Goal: Task Accomplishment & Management: Manage account settings

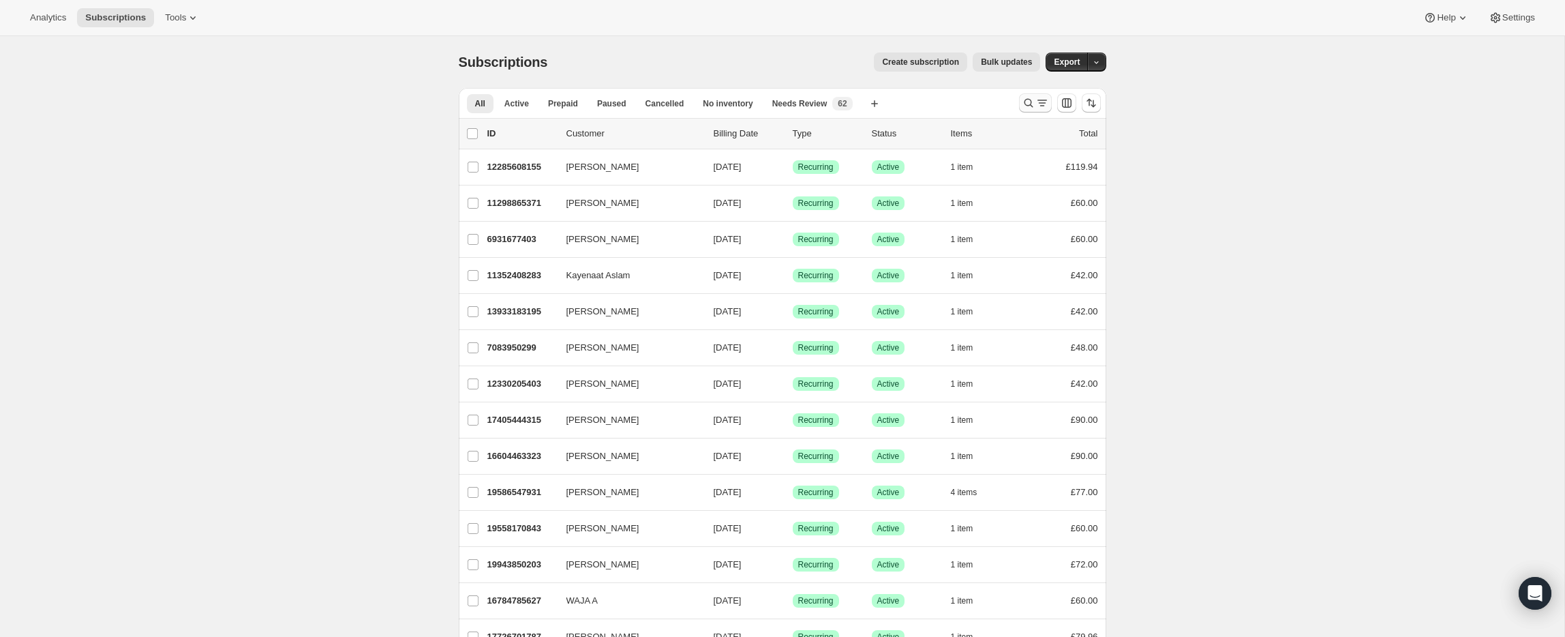
click at [1035, 97] on icon "Search and filter results" at bounding box center [1042, 103] width 14 height 14
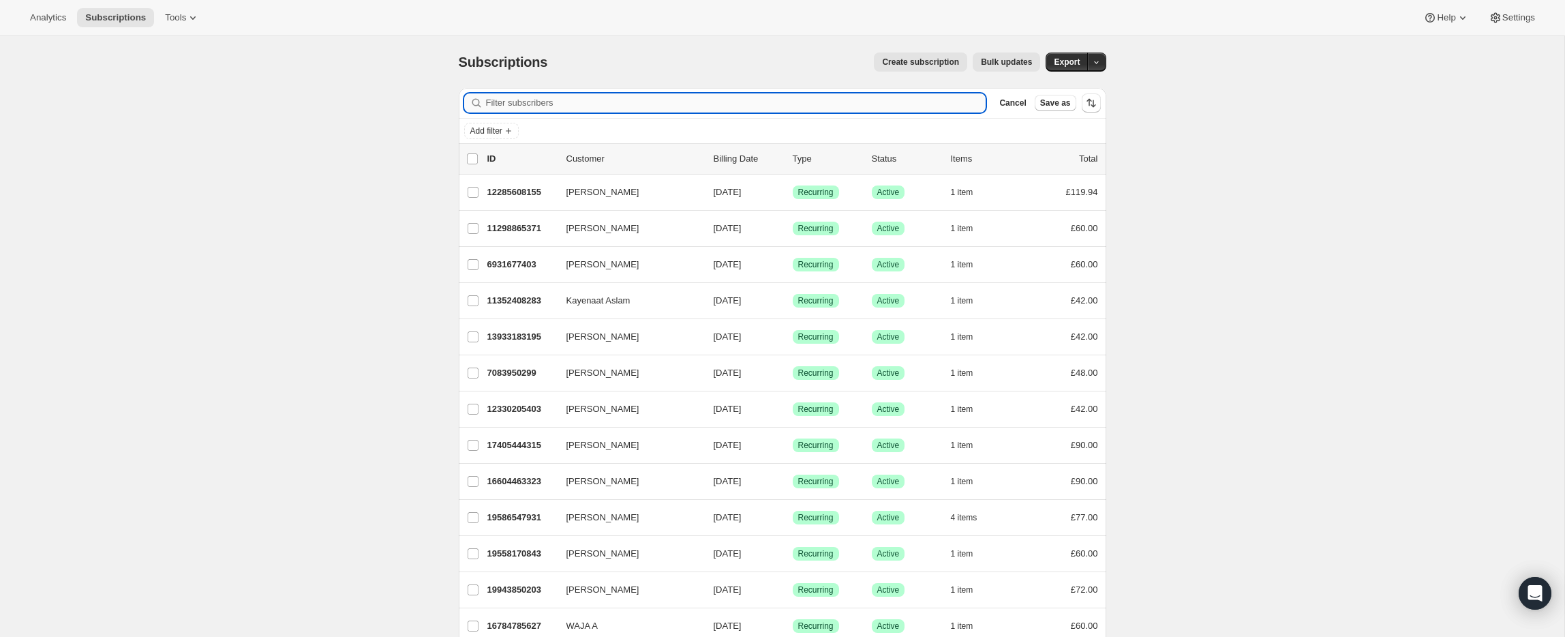
click at [755, 108] on input "Filter subscribers" at bounding box center [736, 102] width 500 height 19
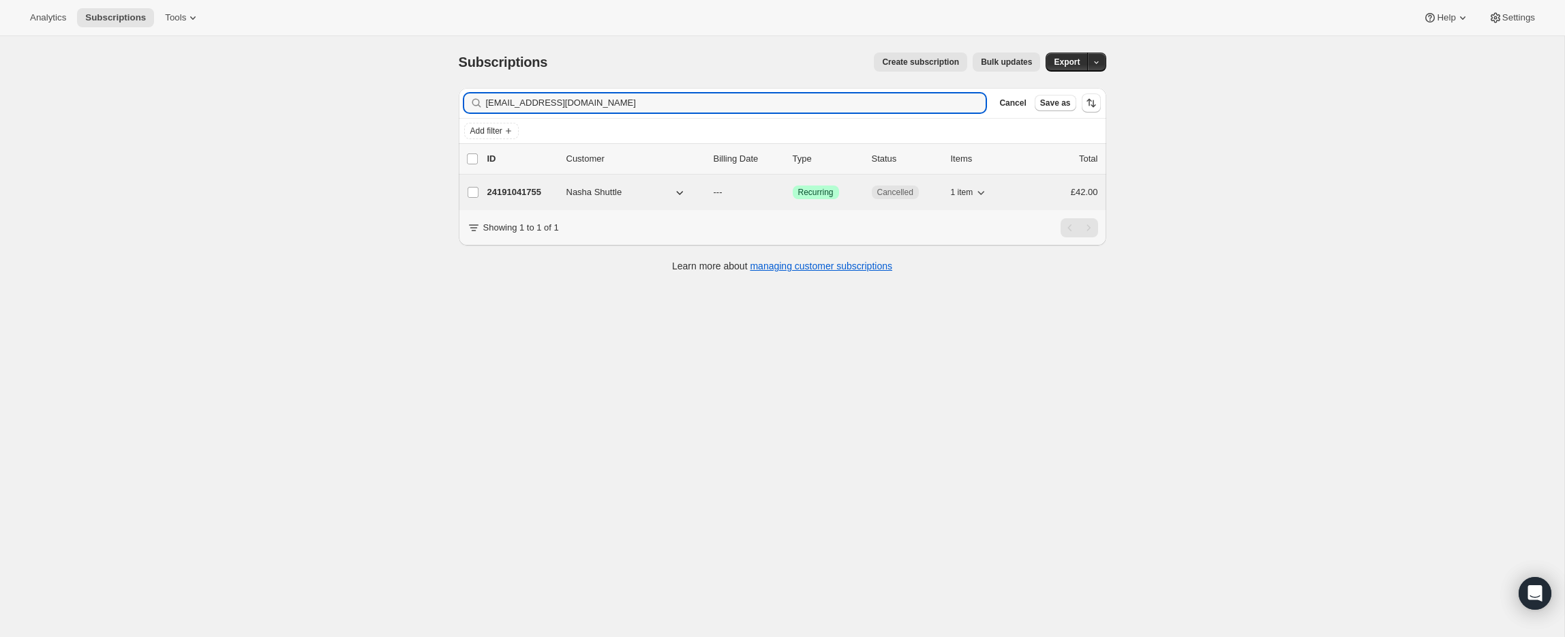
type input "nasharaman@hotmail.co.uk"
click at [517, 194] on p "24191041755" at bounding box center [521, 192] width 68 height 14
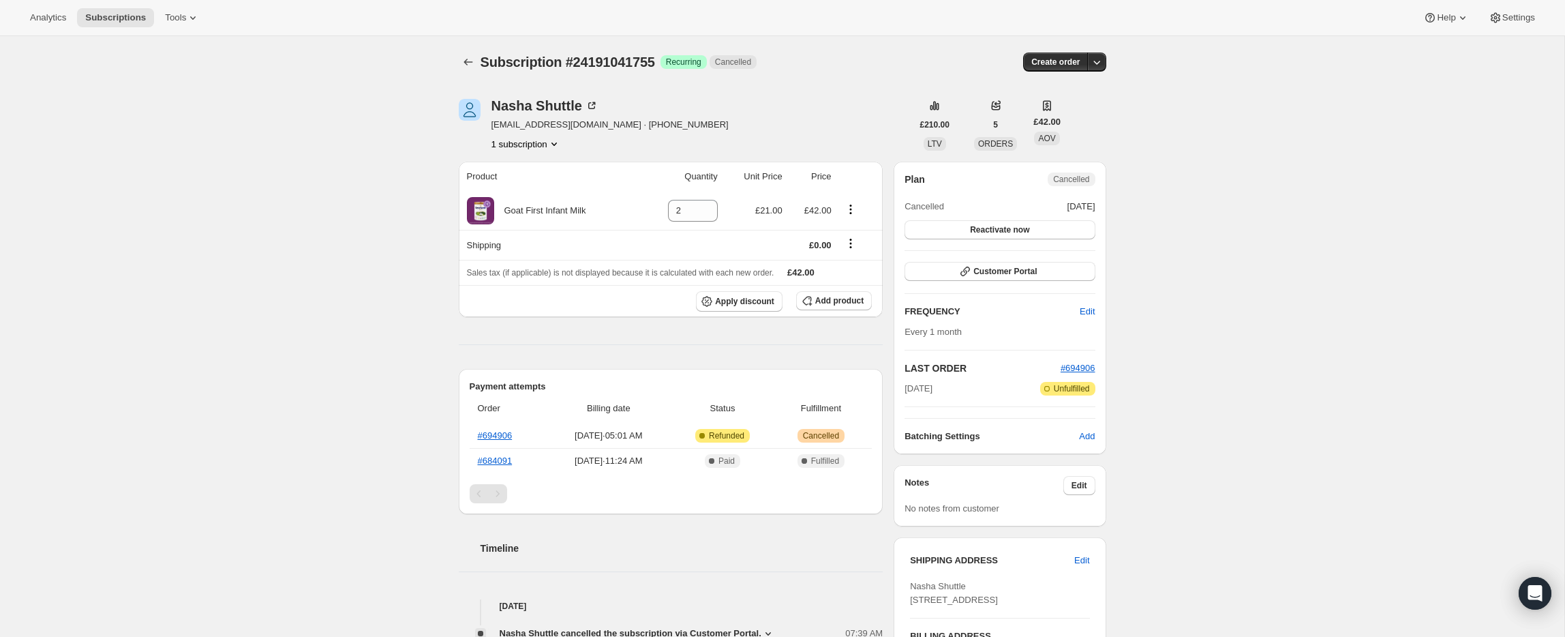
click at [805, 342] on div "Product Quantity Unit Price Price Goat First Infant Milk 2 £21.00 £42.00 Shippi…" at bounding box center [671, 503] width 425 height 683
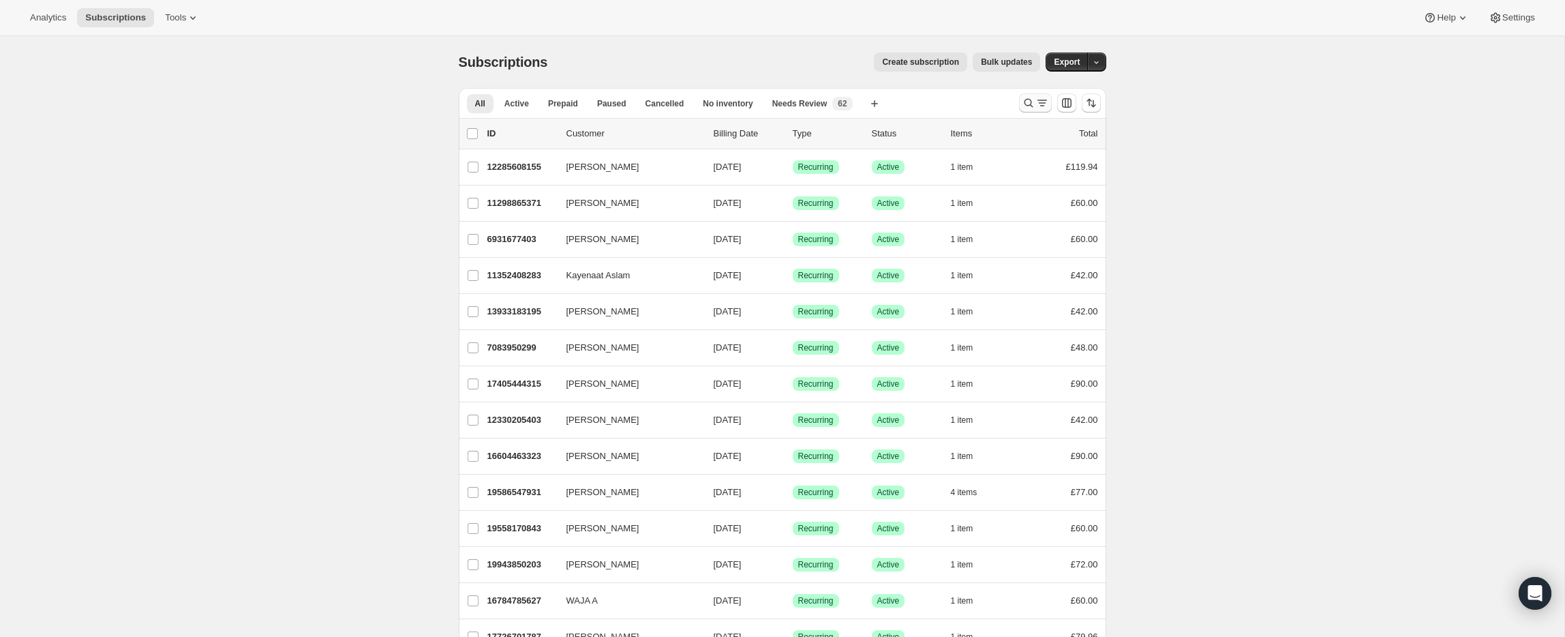
click at [1030, 102] on icon "Search and filter results" at bounding box center [1028, 103] width 9 height 9
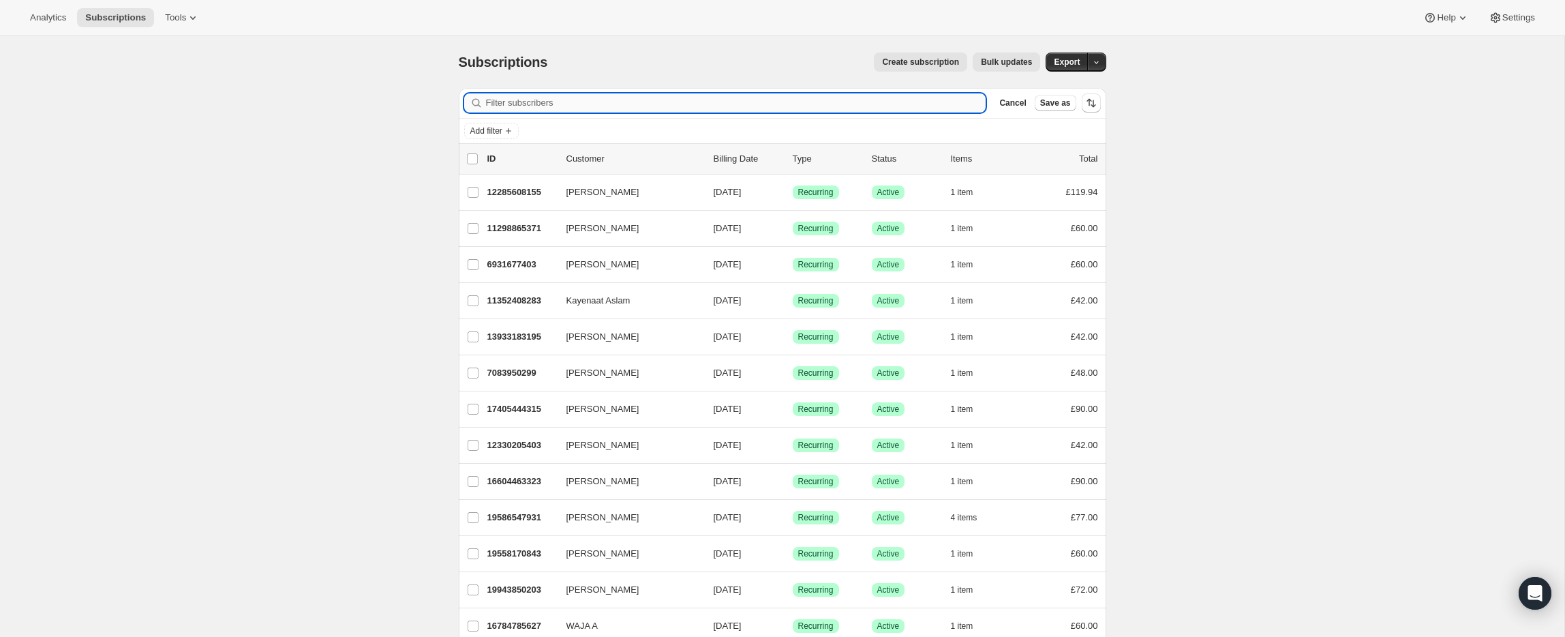
click at [804, 102] on input "Filter subscribers" at bounding box center [736, 102] width 500 height 19
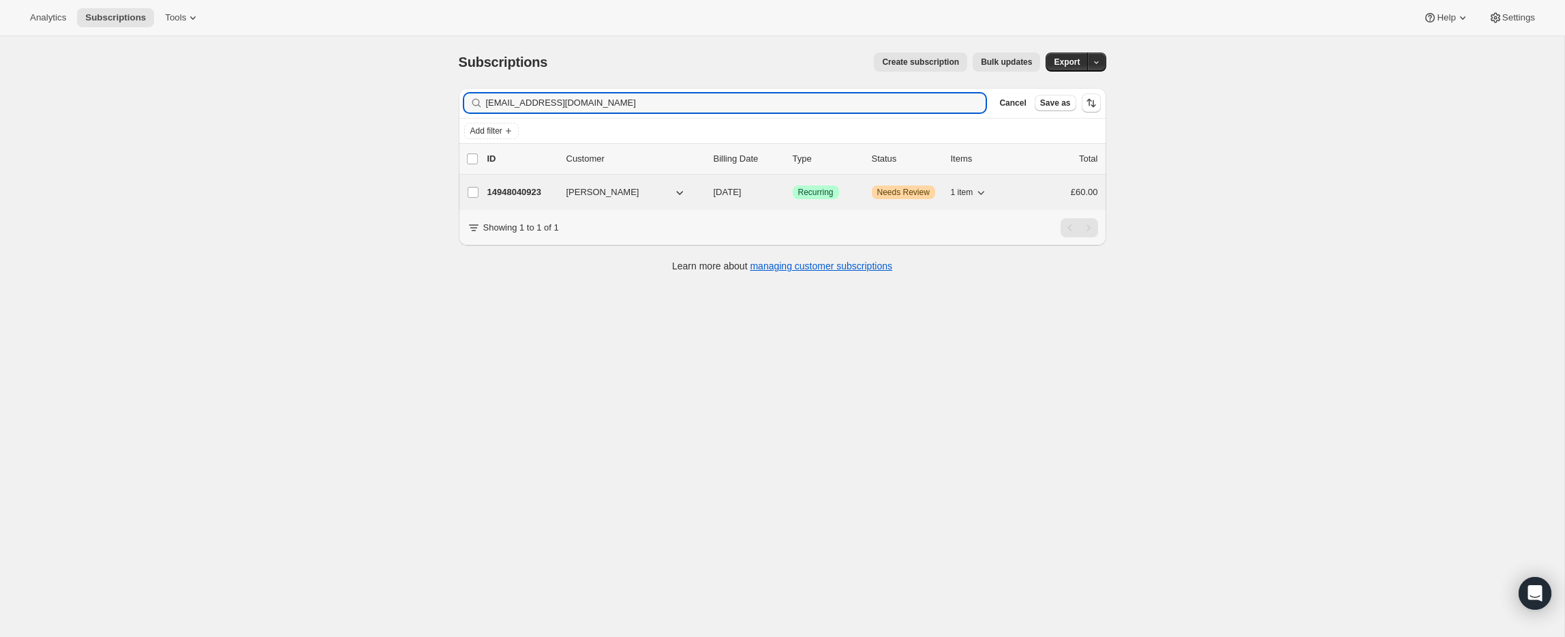
type input "[EMAIL_ADDRESS][DOMAIN_NAME]"
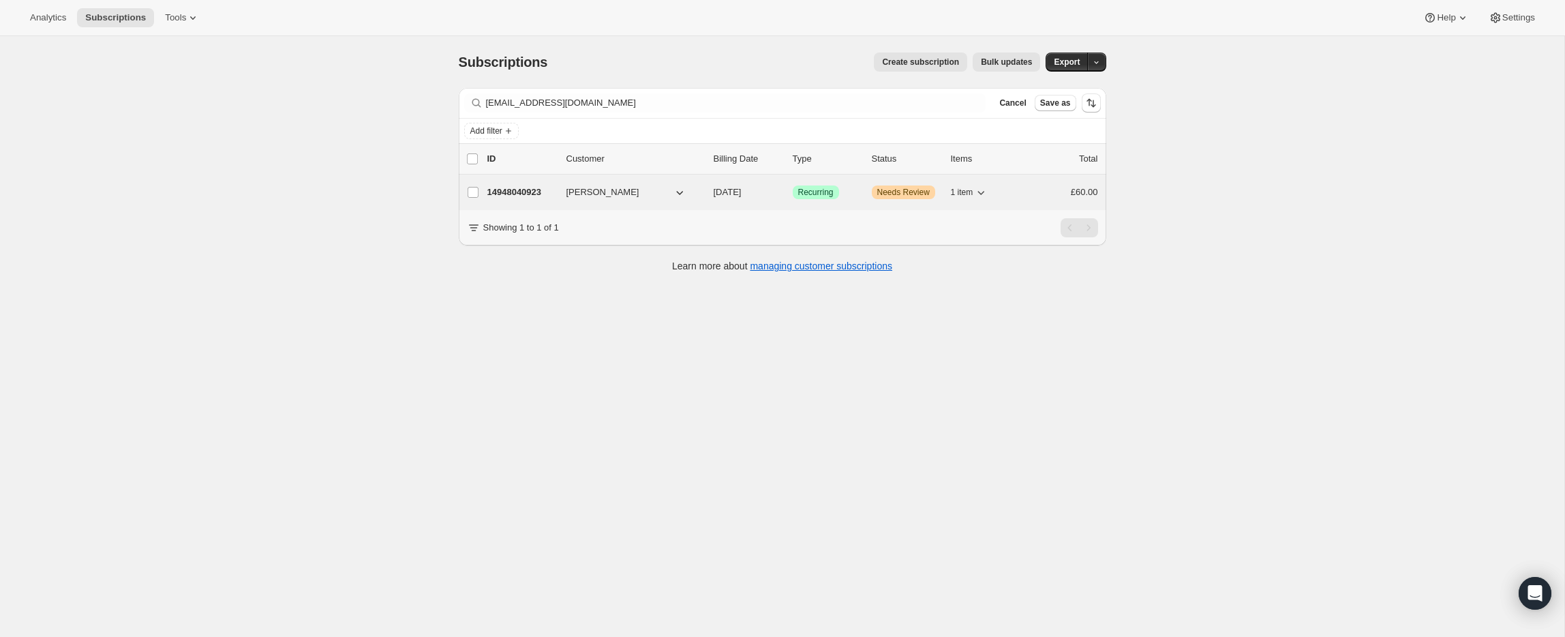
click at [526, 201] on div "14948040923 [PERSON_NAME] [DATE] Success Recurring Warning Needs Review 1 item …" at bounding box center [792, 192] width 611 height 19
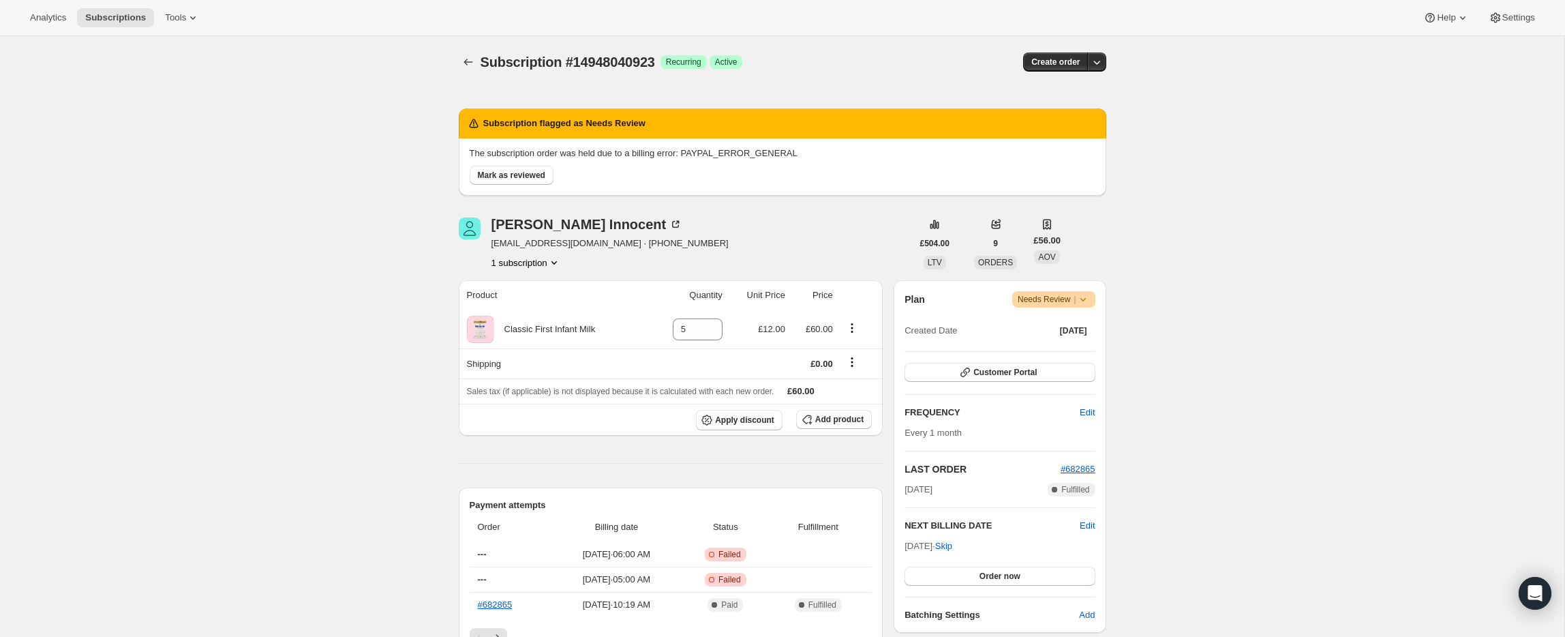
click at [1081, 302] on icon at bounding box center [1083, 299] width 14 height 14
